Goal: Task Accomplishment & Management: Use online tool/utility

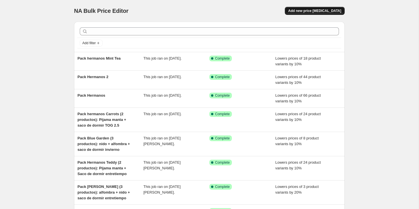
click at [317, 12] on span "Add new price change job" at bounding box center [314, 11] width 53 height 5
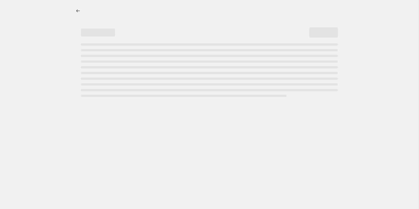
select select "percentage"
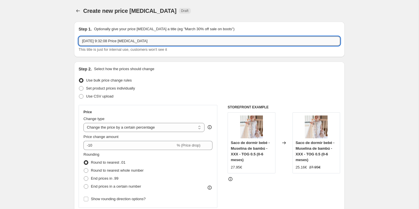
click at [177, 38] on input "30 sept 2025, 9:32:08 Price change job" at bounding box center [209, 40] width 261 height 9
drag, startPoint x: 162, startPoint y: 37, endPoint x: 180, endPoint y: 44, distance: 19.2
click at [180, 44] on input "30 sept 2025, 9:32:08 Price change job" at bounding box center [209, 40] width 261 height 9
type input "Pack muselina Vichy Sand"
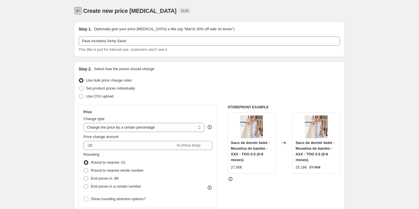
click at [77, 10] on icon "Price change jobs" at bounding box center [78, 10] width 4 height 3
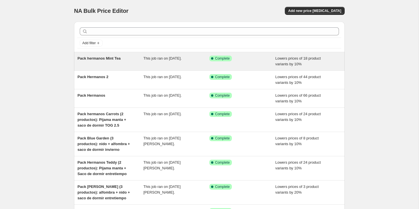
scroll to position [8, 0]
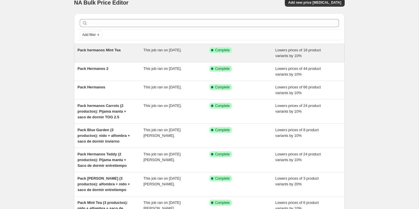
click at [102, 52] on span "Pack hermanos Mint Tea" at bounding box center [98, 50] width 43 height 4
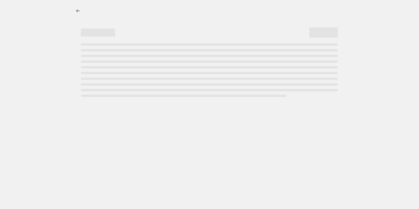
select select "percentage"
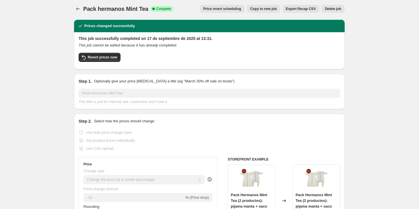
scroll to position [3, 0]
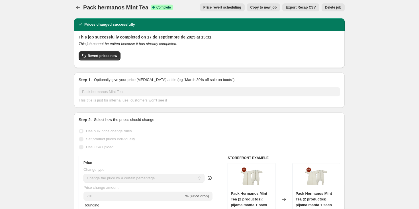
click at [267, 9] on span "Copy to new job" at bounding box center [263, 7] width 26 height 5
select select "percentage"
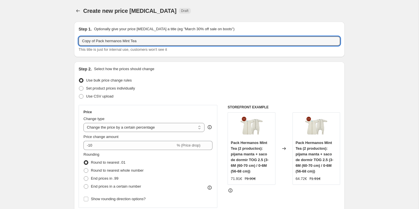
drag, startPoint x: 157, startPoint y: 39, endPoint x: 47, endPoint y: 38, distance: 109.7
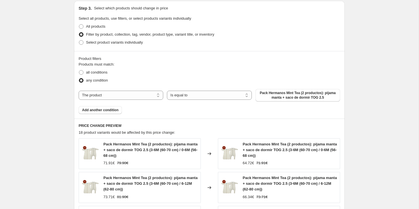
scroll to position [266, 0]
type input "Pack muselina Vichy Sand"
click at [288, 95] on span "Pack Hermanos Mint Tea (2 productos): pijama manta + saco de dormir TOG 2.5" at bounding box center [298, 94] width 78 height 9
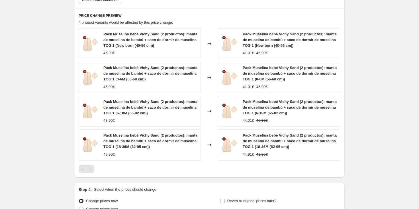
scroll to position [436, 0]
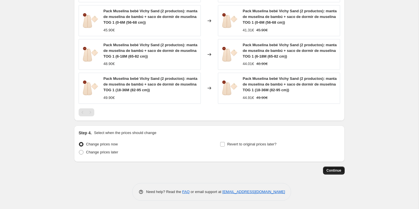
click at [333, 171] on span "Continue" at bounding box center [333, 170] width 15 height 5
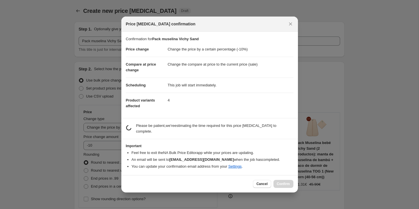
scroll to position [0, 0]
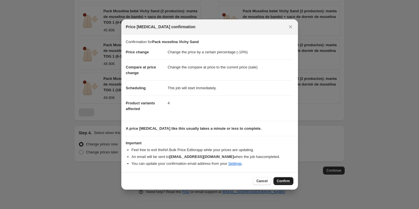
click at [283, 181] on span "Confirm" at bounding box center [283, 181] width 13 height 5
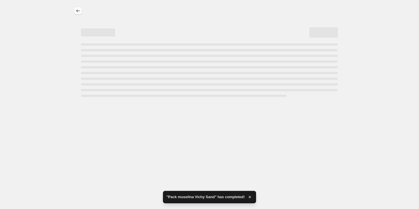
select select "percentage"
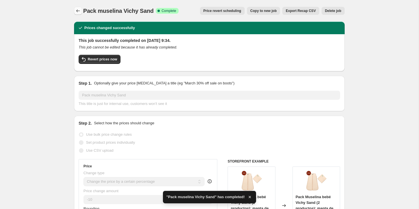
click at [77, 12] on icon "Price change jobs" at bounding box center [78, 11] width 6 height 6
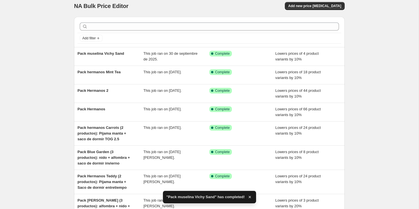
scroll to position [5, 0]
